Goal: Task Accomplishment & Management: Use online tool/utility

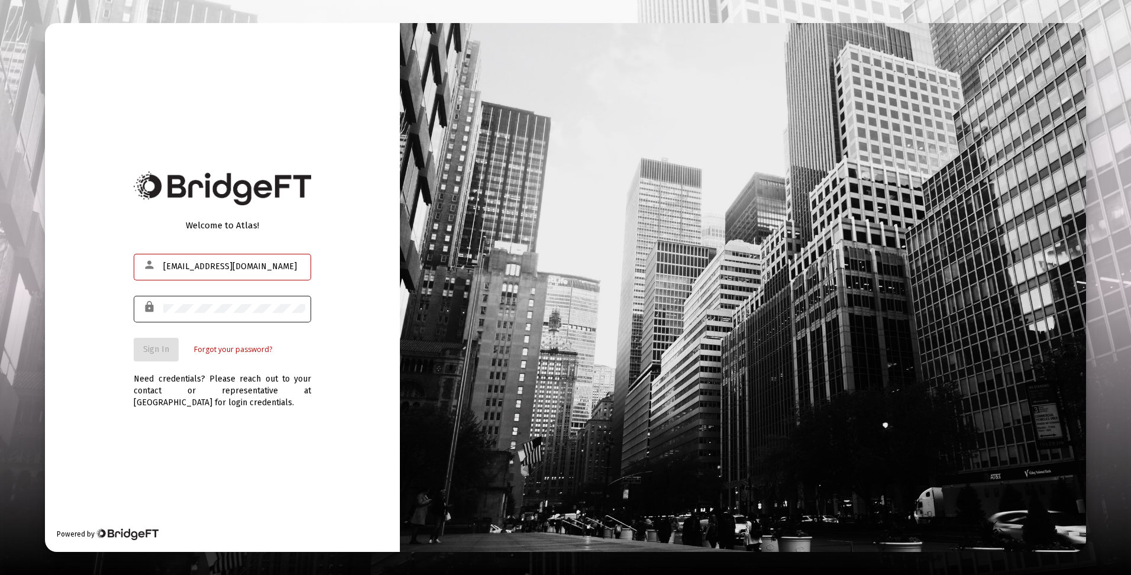
type input "[EMAIL_ADDRESS][DOMAIN_NAME]"
click at [203, 303] on div at bounding box center [234, 308] width 142 height 29
click at [160, 350] on span "Sign In" at bounding box center [156, 349] width 26 height 10
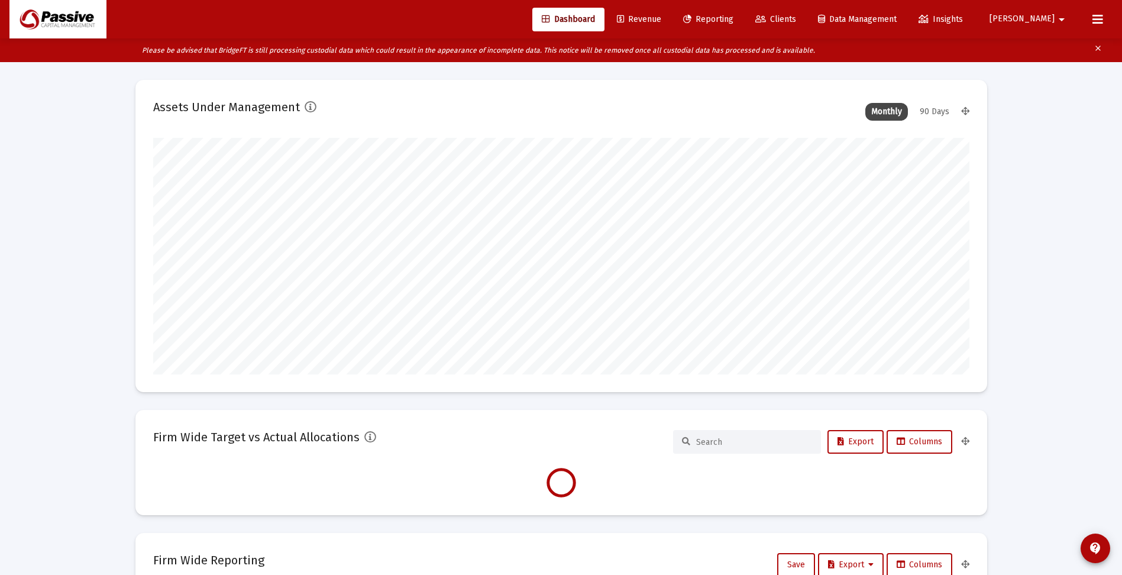
scroll to position [237, 439]
type input "[DATE]"
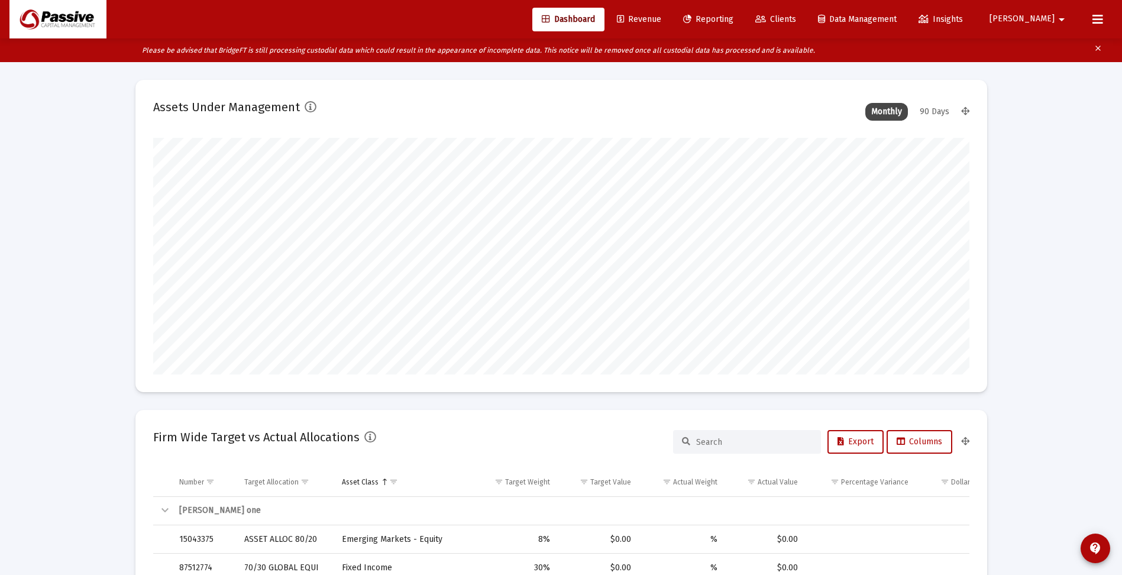
click at [733, 24] on span "Reporting" at bounding box center [708, 19] width 50 height 10
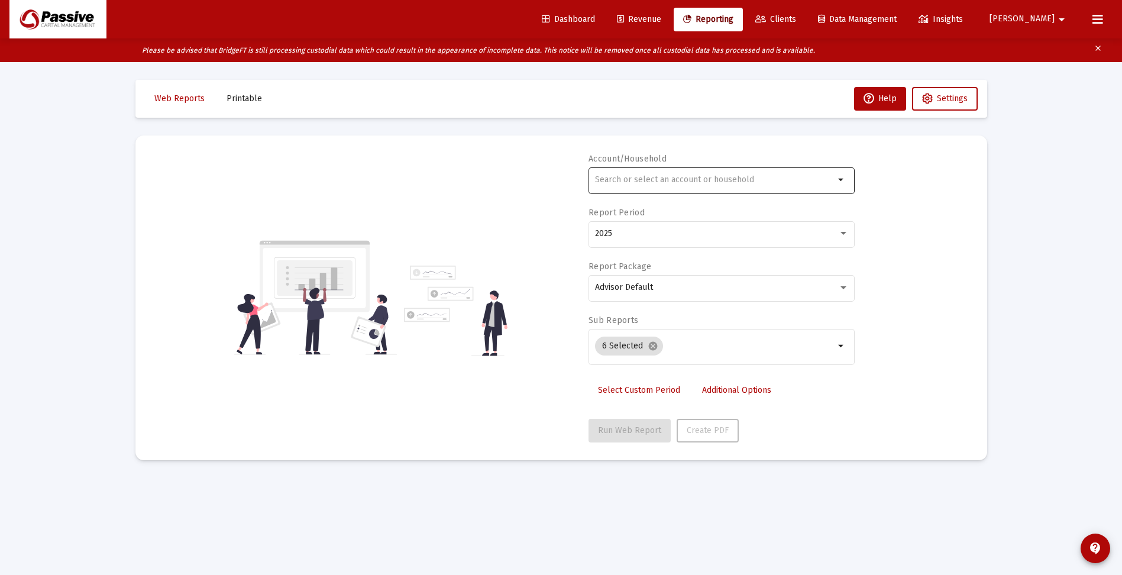
click at [677, 180] on input "text" at bounding box center [715, 179] width 240 height 9
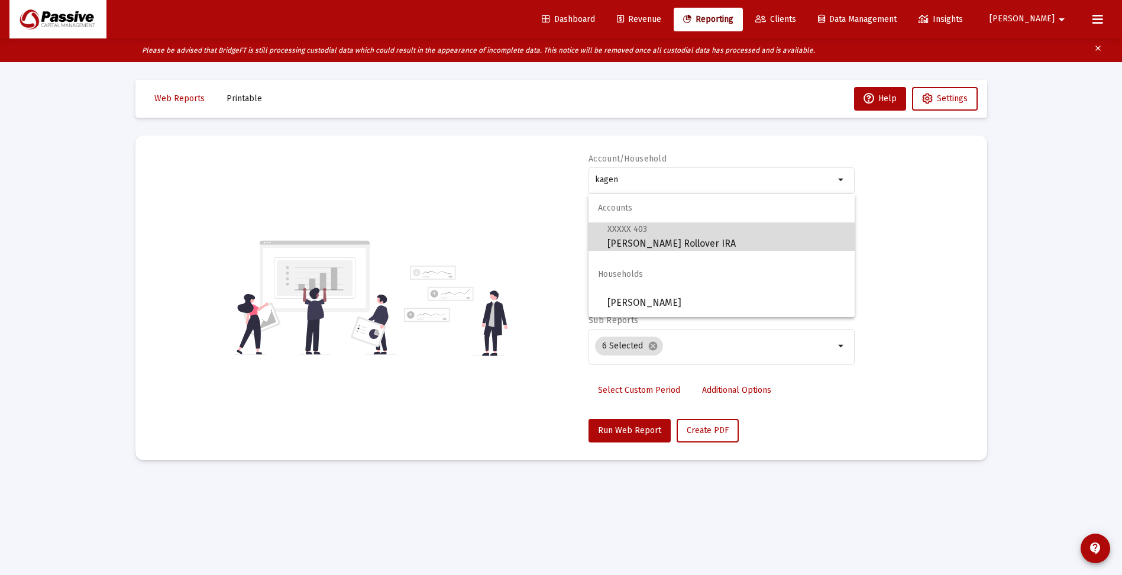
click at [680, 237] on span "XXXXX 403 [PERSON_NAME] Rollover IRA" at bounding box center [726, 236] width 238 height 29
type input "[PERSON_NAME] Rollover IRA"
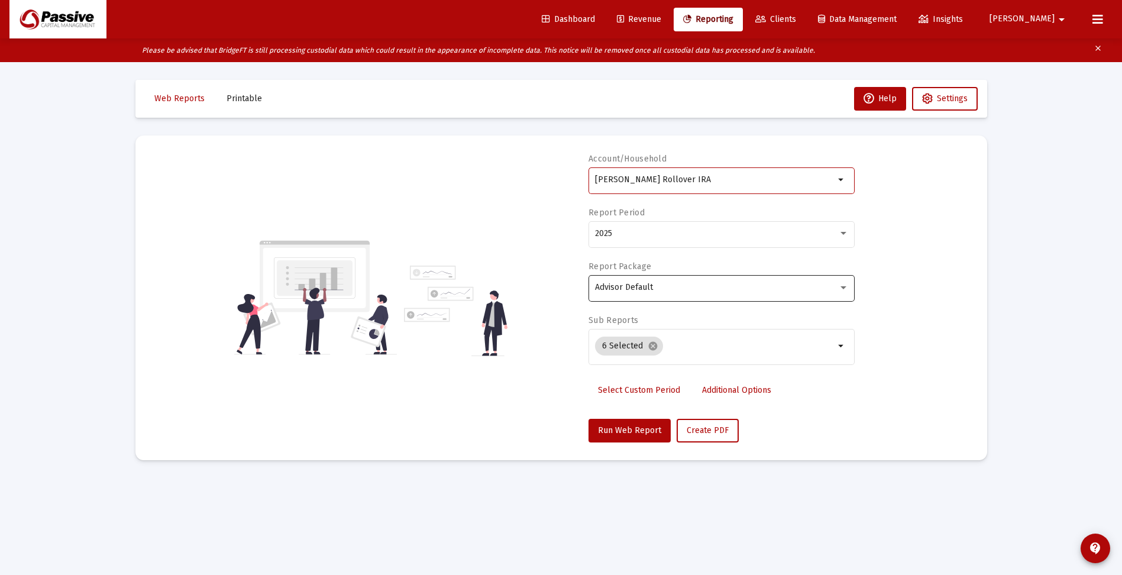
click at [665, 281] on div "Advisor Default" at bounding box center [722, 287] width 254 height 29
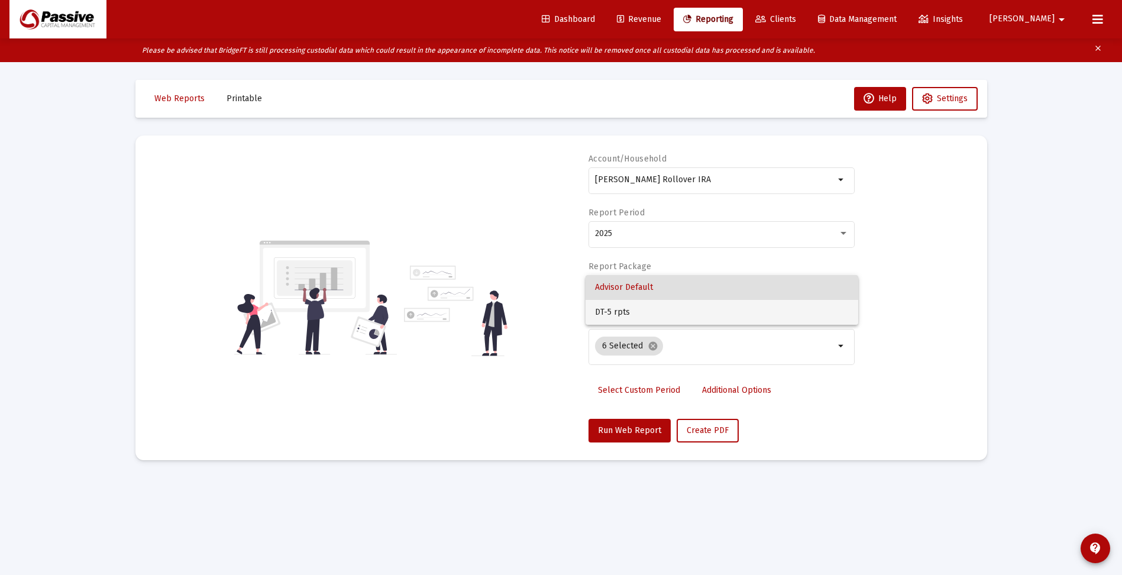
click at [664, 316] on span "DT-5 rpts" at bounding box center [722, 312] width 254 height 25
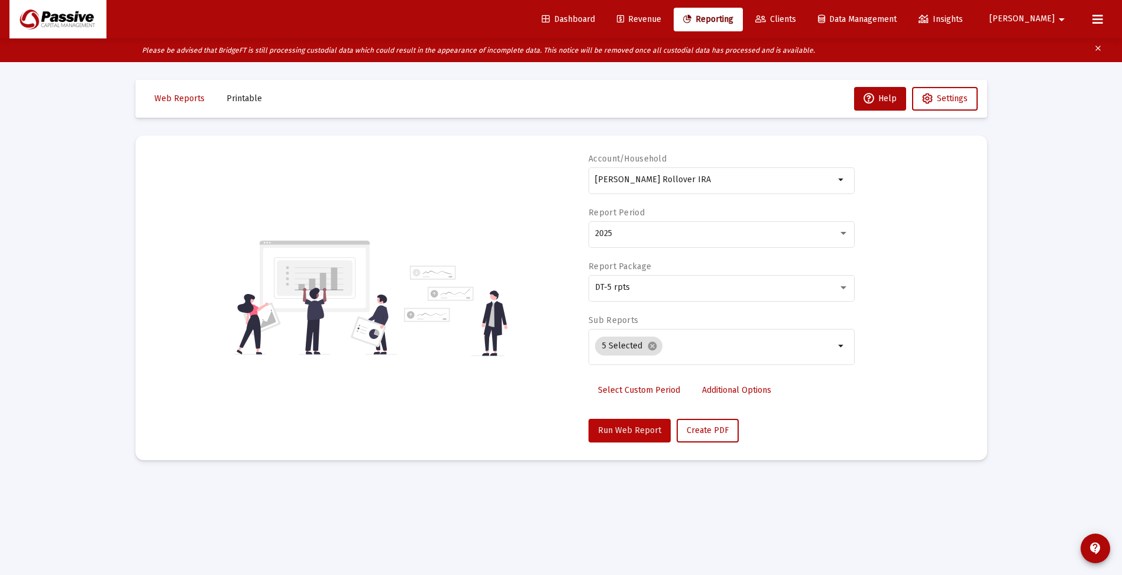
click at [641, 430] on span "Run Web Report" at bounding box center [629, 430] width 63 height 10
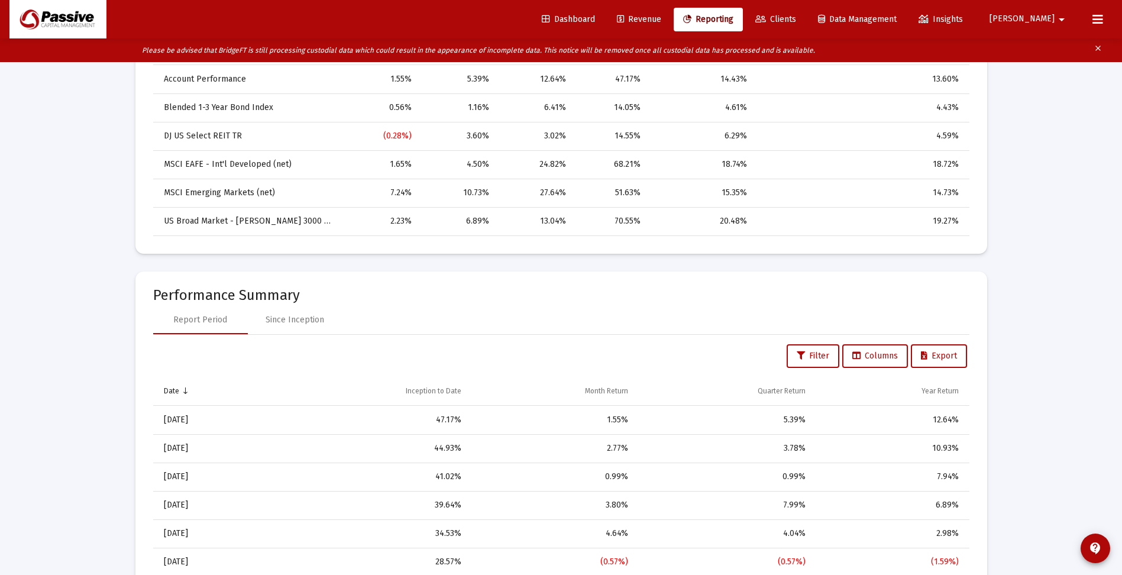
scroll to position [651, 0]
click at [312, 322] on div "Since Inception" at bounding box center [295, 319] width 59 height 12
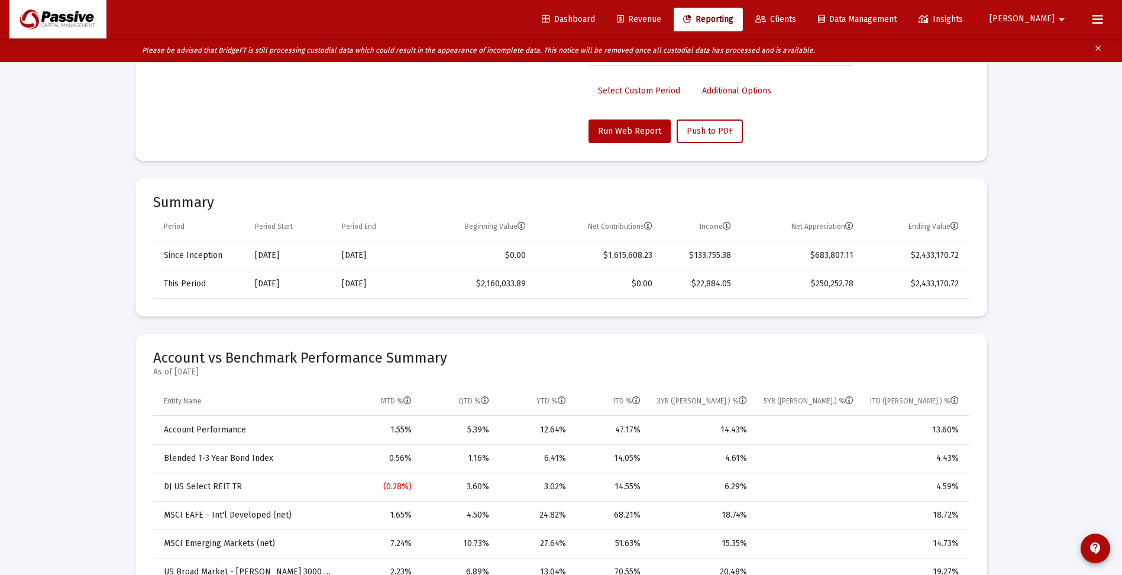
scroll to position [296, 0]
